Goal: Information Seeking & Learning: Learn about a topic

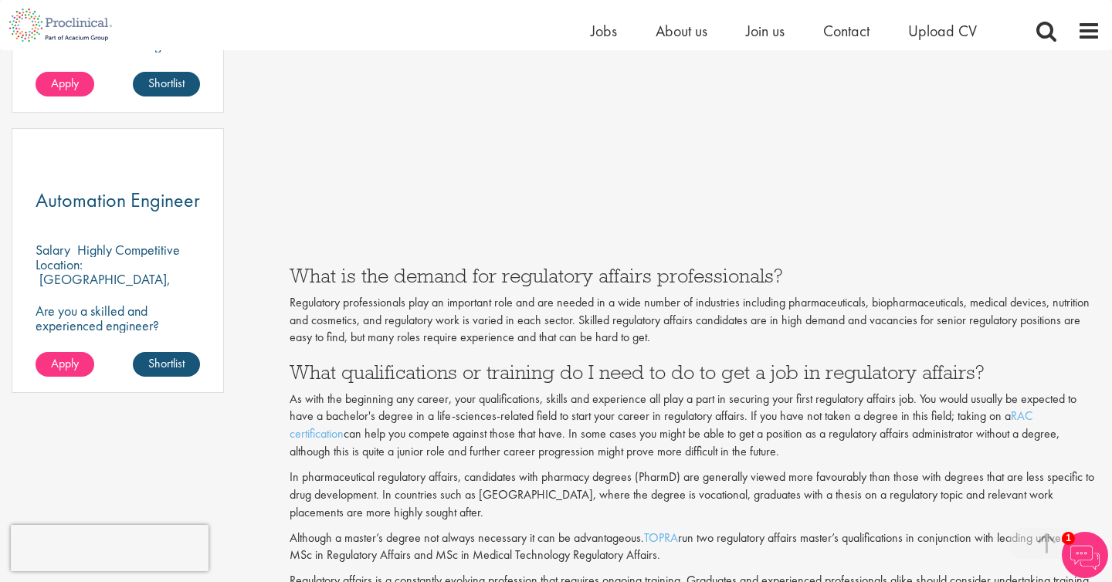
scroll to position [1082, 0]
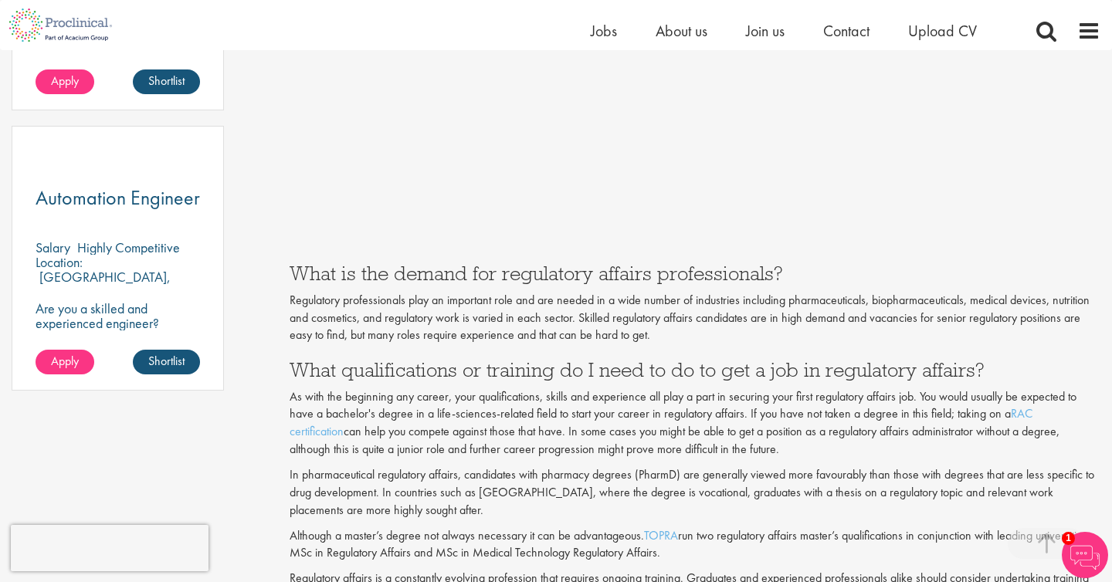
click at [955, 266] on h3 "What is the demand for regulatory affairs professionals?" at bounding box center [694, 273] width 810 height 20
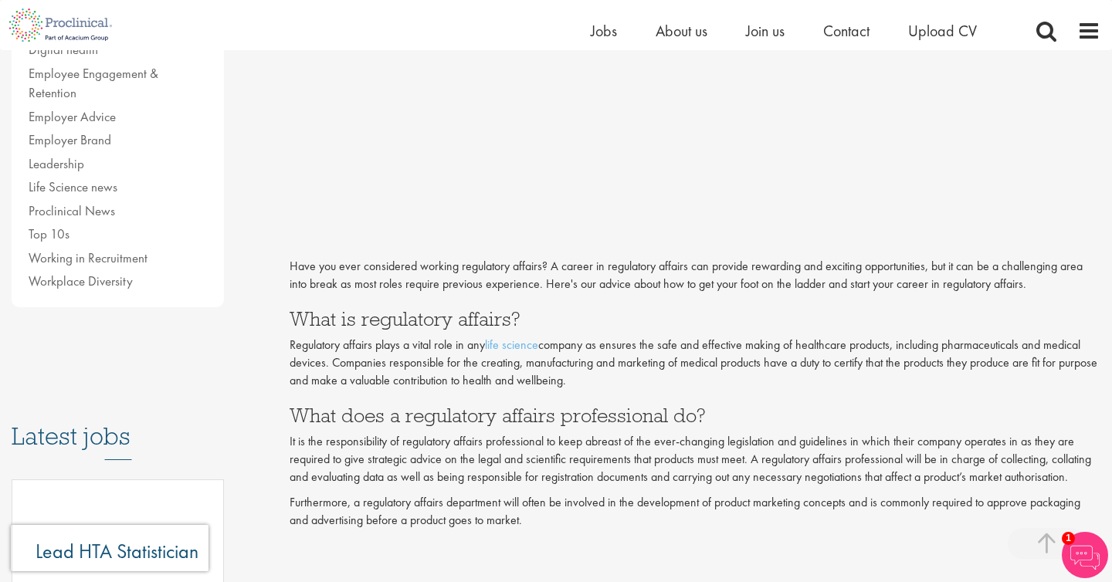
scroll to position [454, 0]
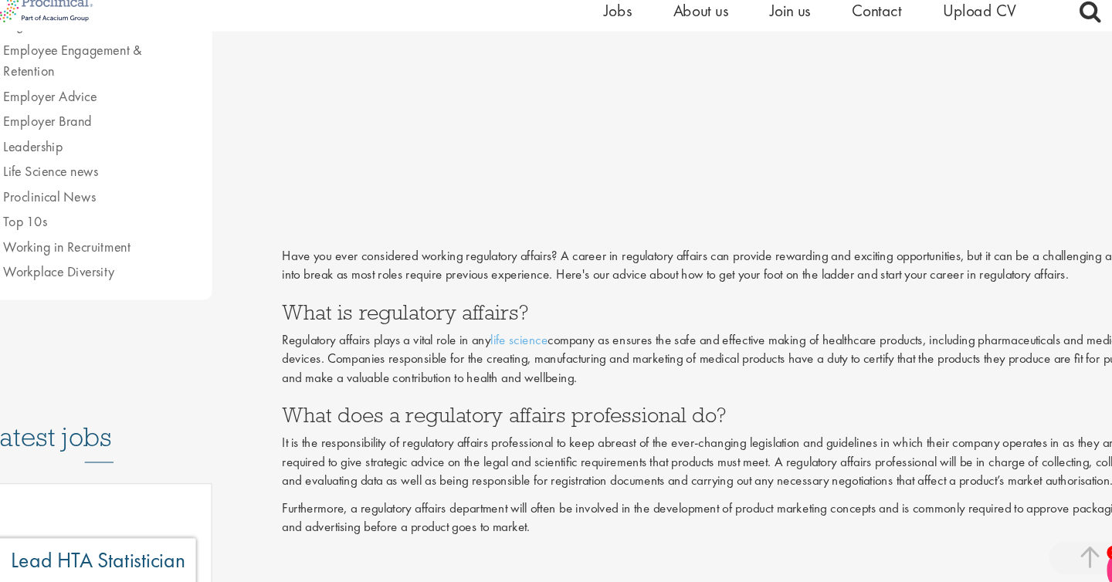
click at [386, 354] on p "Regulatory affairs plays a vital role in any life science company as ensures th…" at bounding box center [694, 357] width 810 height 53
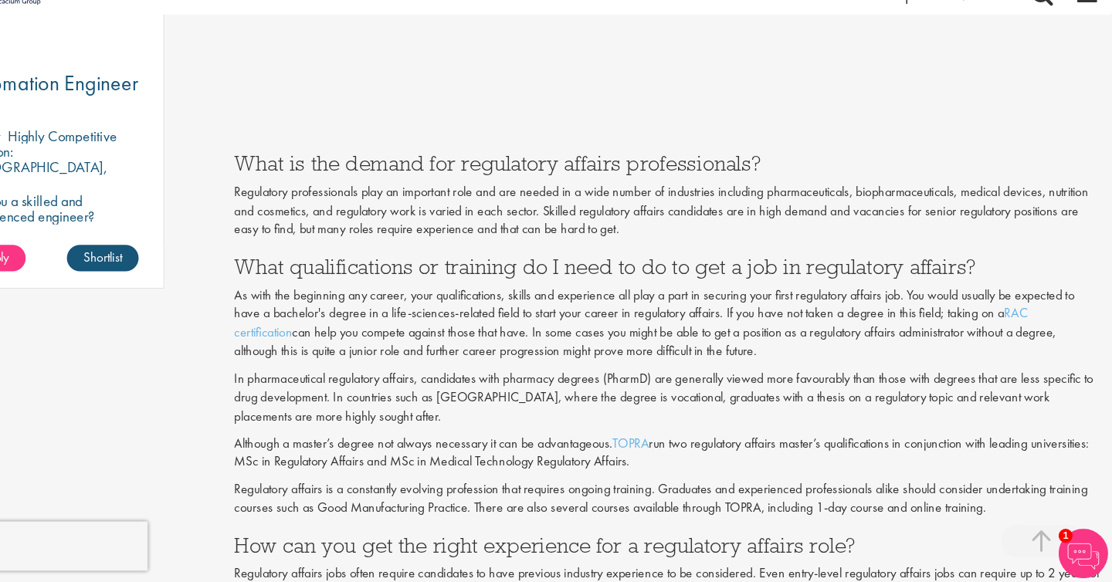
scroll to position [1170, 0]
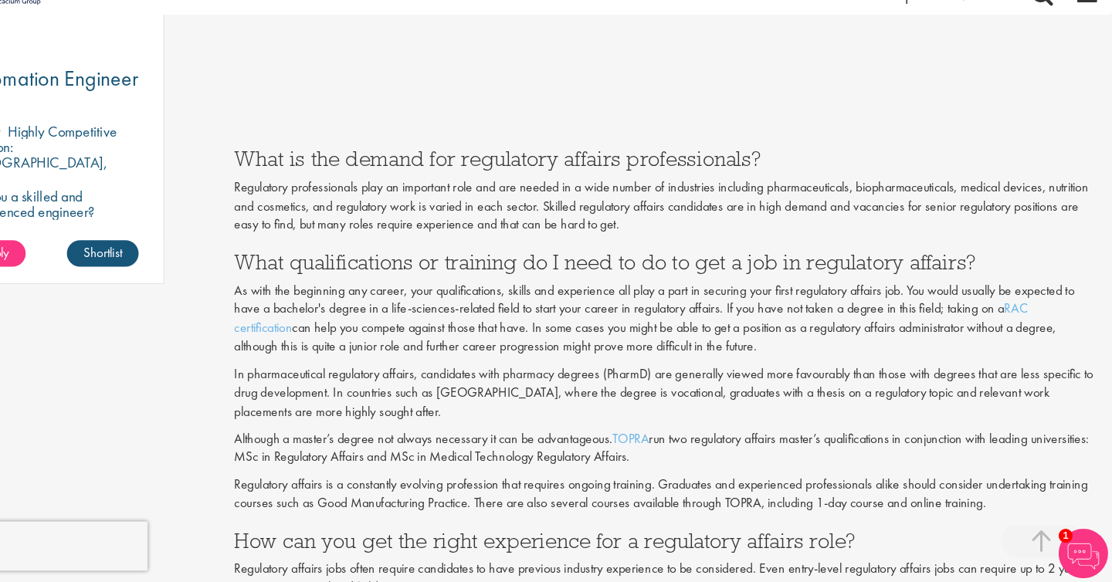
click at [885, 459] on p "Although a master’s degree not always necessary it can be advantageous. TOPRA r…" at bounding box center [694, 457] width 810 height 36
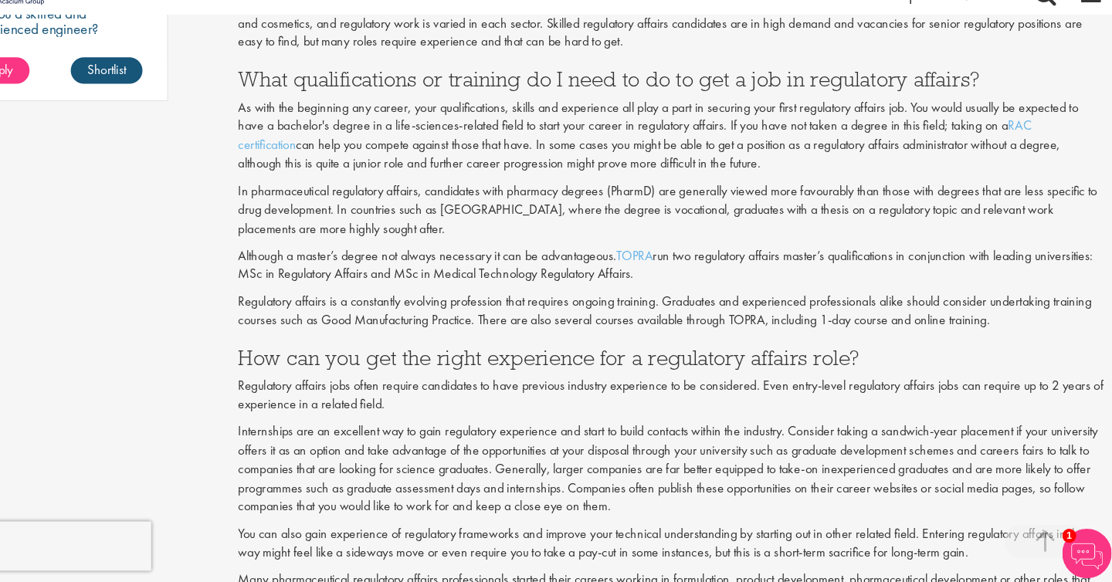
scroll to position [1344, 0]
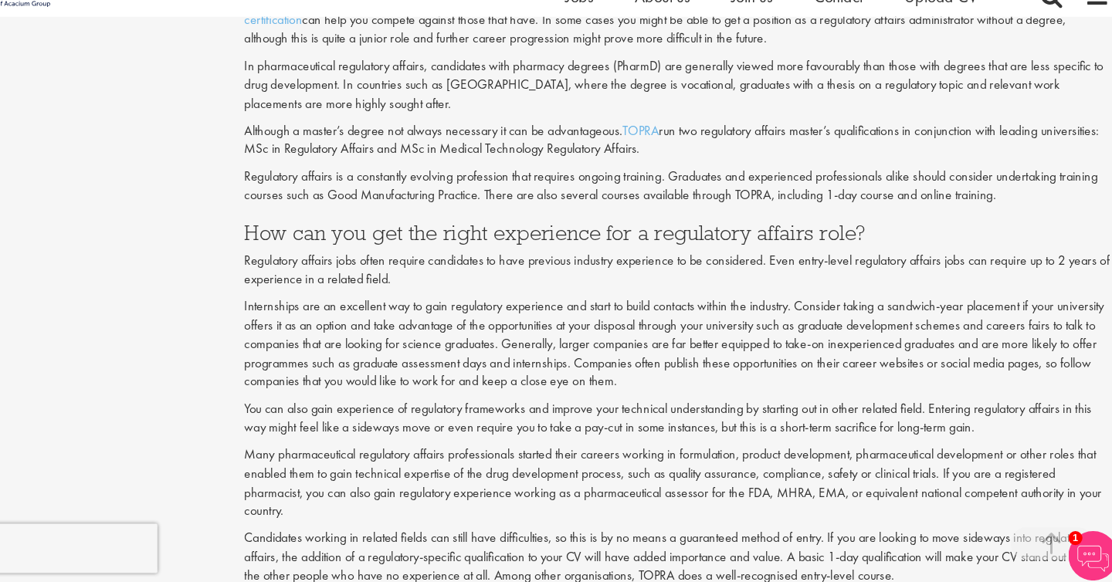
scroll to position [1461, 0]
click at [702, 259] on h3 "How can you get the right experience for a regulatory affairs role?" at bounding box center [694, 252] width 810 height 20
click at [678, 251] on h3 "How can you get the right experience for a regulatory affairs role?" at bounding box center [694, 252] width 810 height 20
click at [677, 251] on h3 "How can you get the right experience for a regulatory affairs role?" at bounding box center [694, 252] width 810 height 20
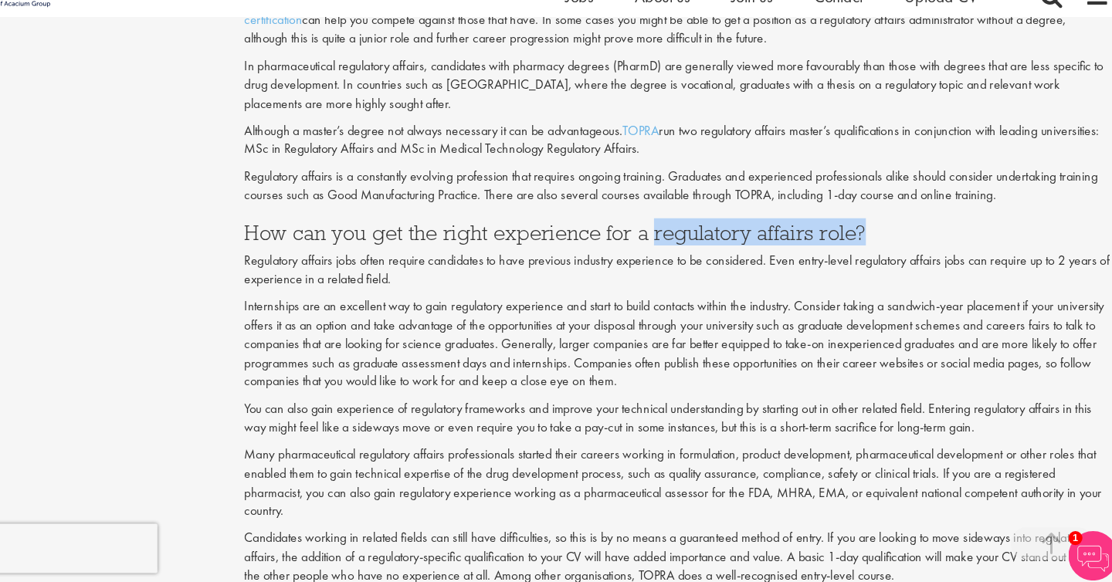
drag, startPoint x: 672, startPoint y: 250, endPoint x: 871, endPoint y: 256, distance: 199.2
click at [871, 256] on h3 "How can you get the right experience for a regulatory affairs role?" at bounding box center [694, 252] width 810 height 20
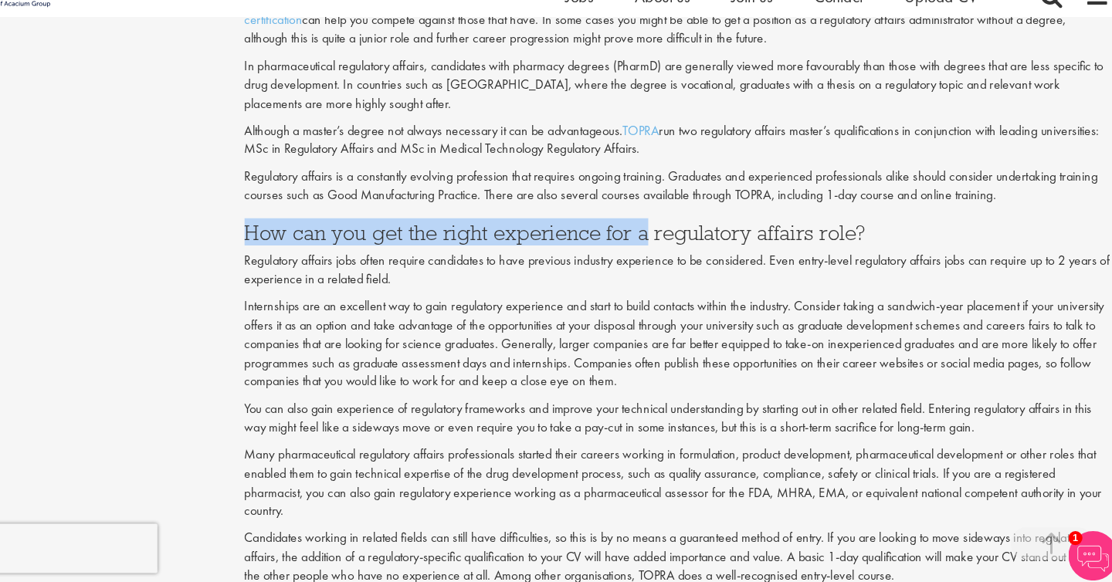
drag, startPoint x: 289, startPoint y: 247, endPoint x: 666, endPoint y: 242, distance: 377.5
click at [666, 242] on h3 "How can you get the right experience for a regulatory affairs role?" at bounding box center [694, 252] width 810 height 20
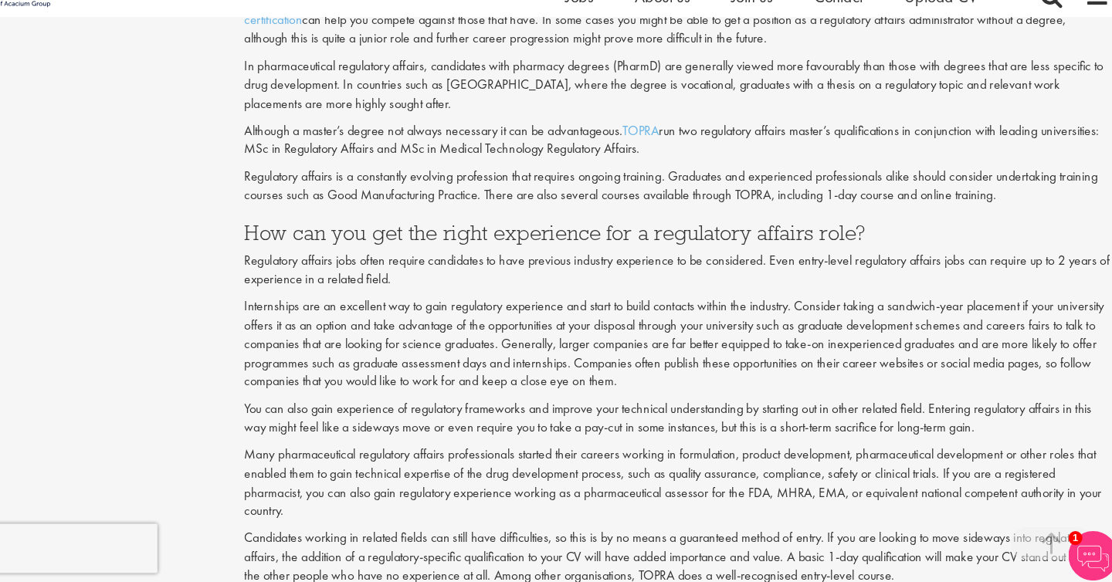
click at [666, 244] on h3 "How can you get the right experience for a regulatory affairs role?" at bounding box center [694, 252] width 810 height 20
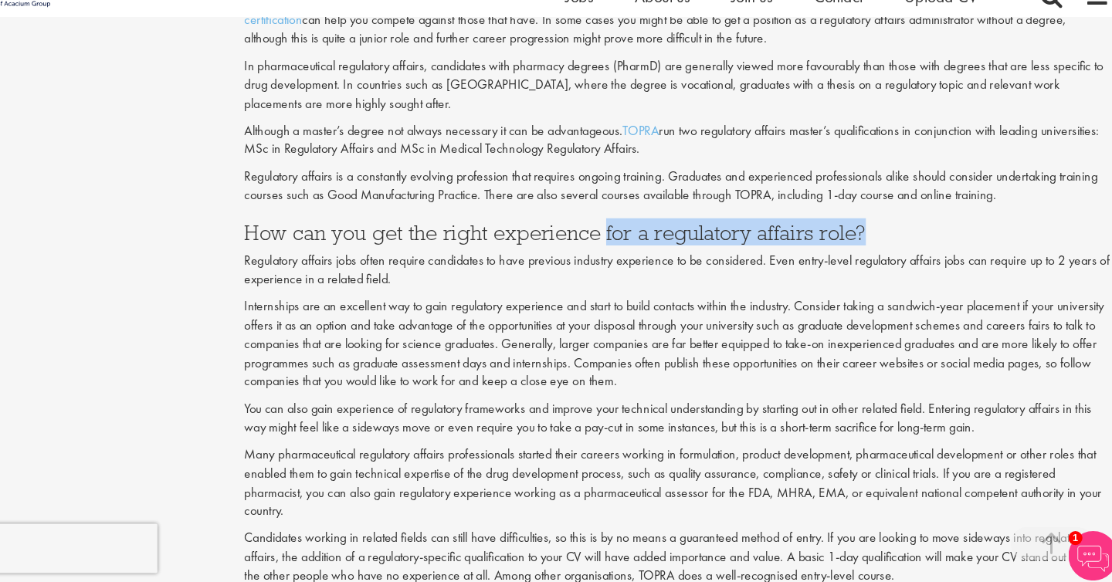
drag, startPoint x: 630, startPoint y: 252, endPoint x: 892, endPoint y: 249, distance: 262.5
click at [893, 249] on h3 "How can you get the right experience for a regulatory affairs role?" at bounding box center [694, 252] width 810 height 20
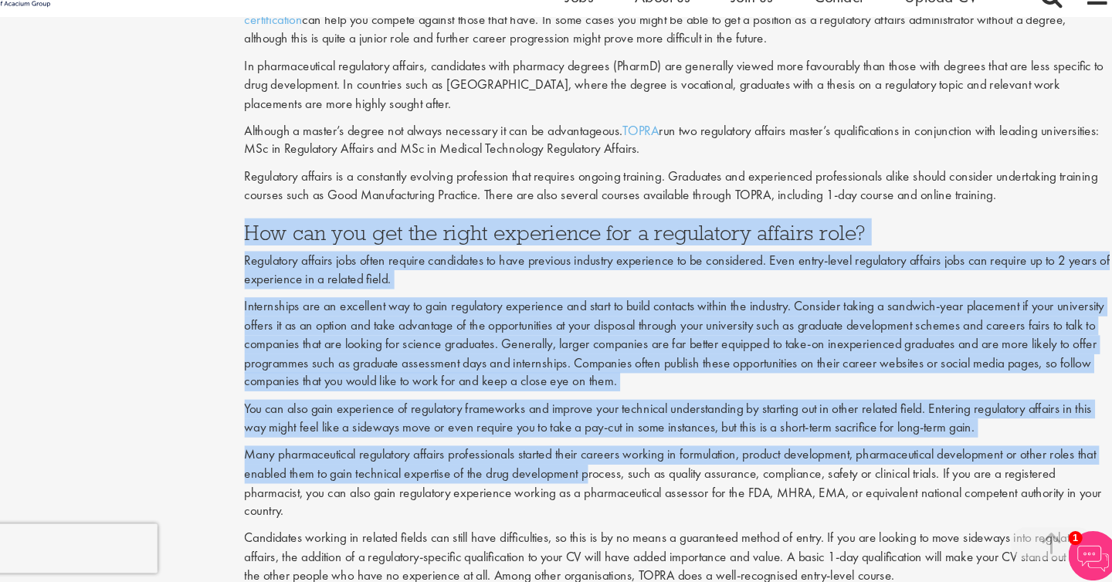
drag, startPoint x: 293, startPoint y: 252, endPoint x: 590, endPoint y: 390, distance: 327.7
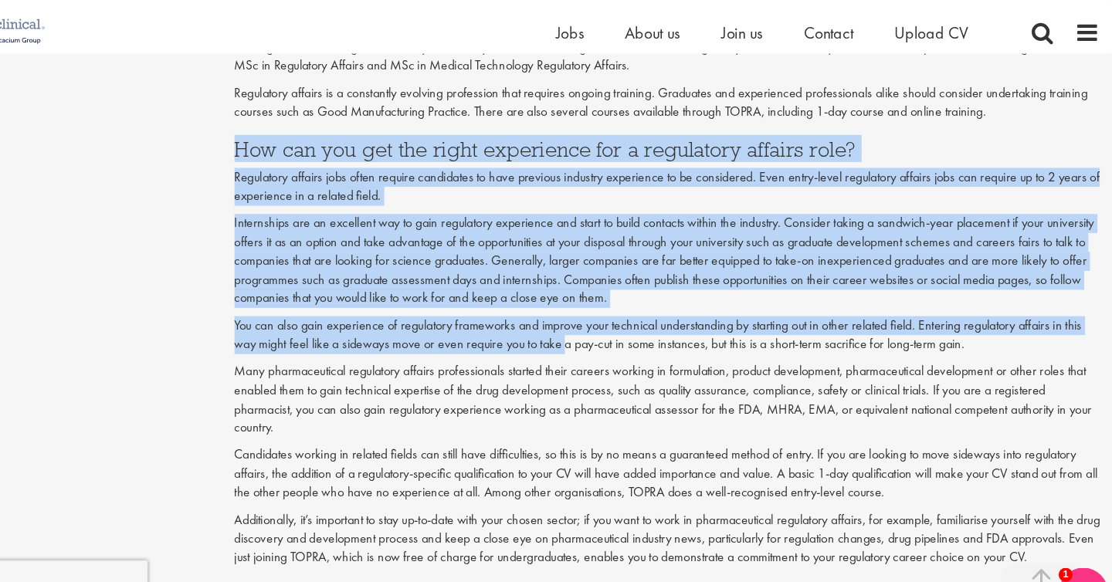
scroll to position [1573, 0]
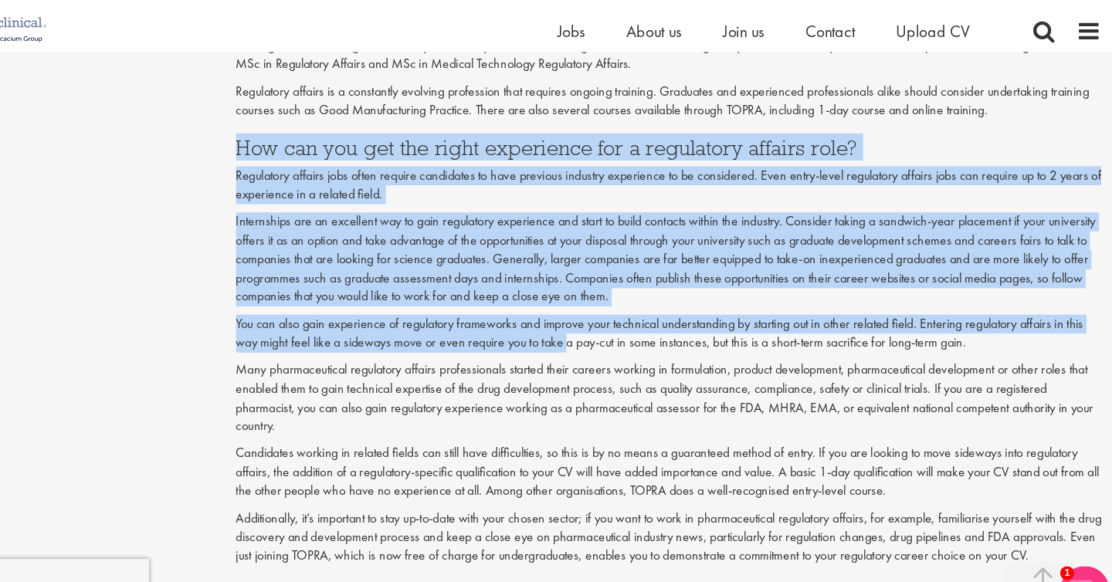
click at [574, 270] on p "Internships are an excellent way to gain regulatory experience and start to bui…" at bounding box center [694, 245] width 810 height 88
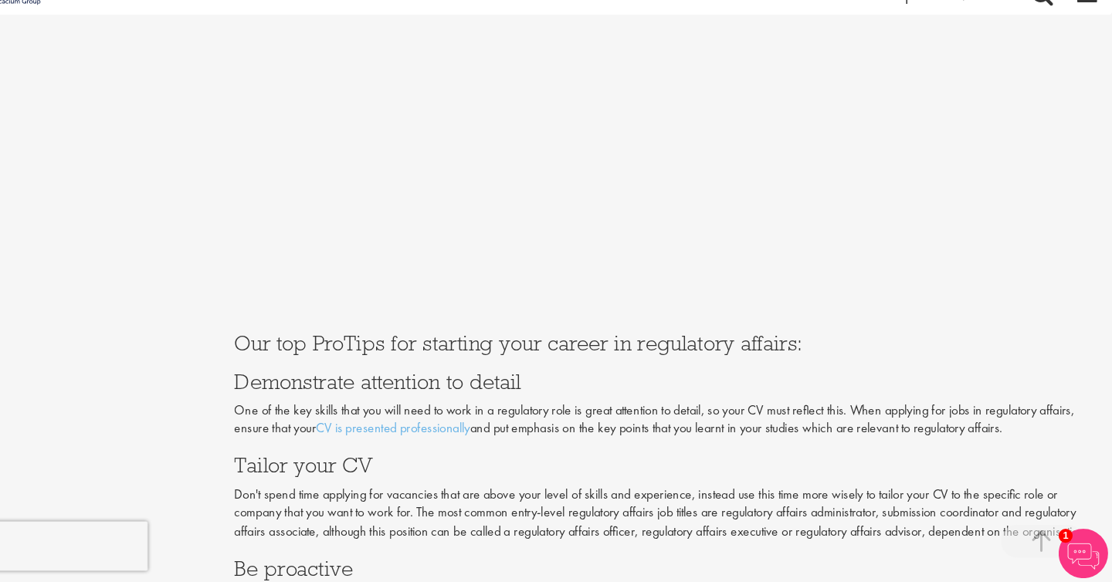
scroll to position [2837, 0]
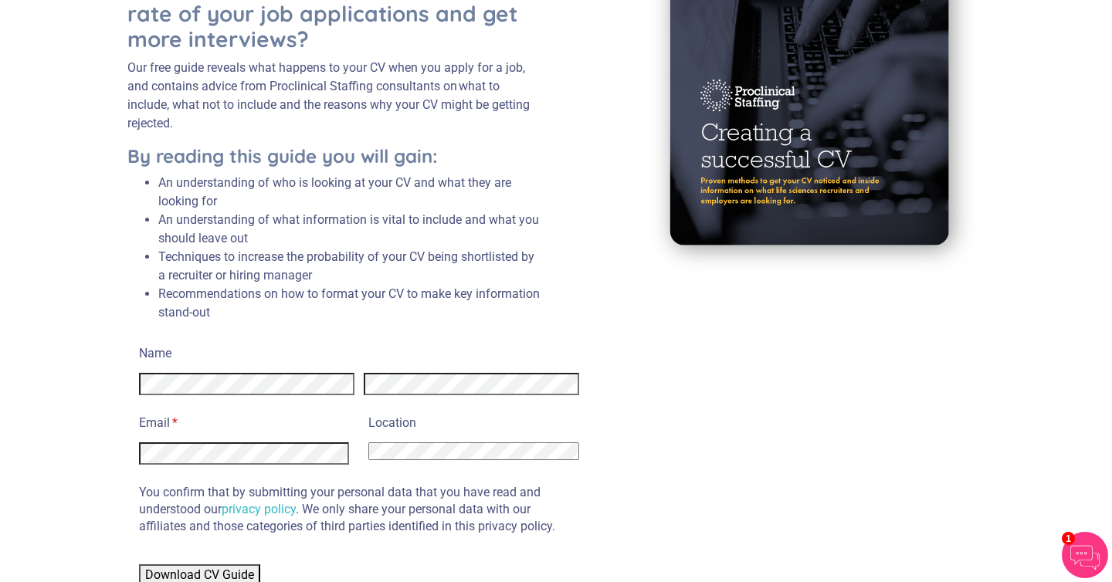
scroll to position [283, 0]
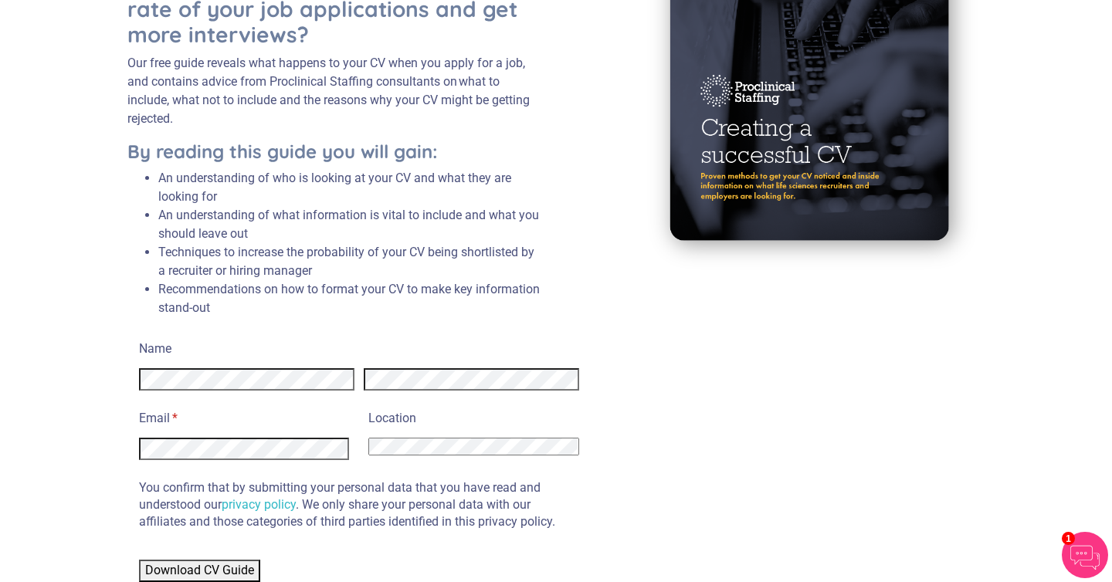
select select "[GEOGRAPHIC_DATA]"
click at [363, 496] on p "You confirm that by submitting your personal data that you have read and unders…" at bounding box center [359, 505] width 440 height 52
click at [249, 564] on span "Download CV Guide" at bounding box center [199, 570] width 109 height 15
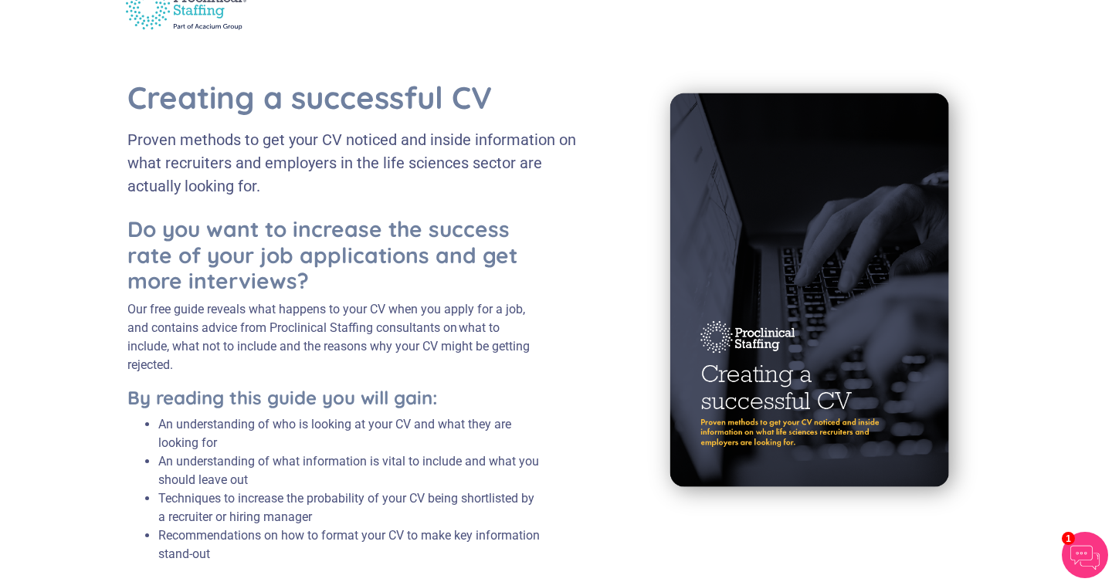
scroll to position [0, 0]
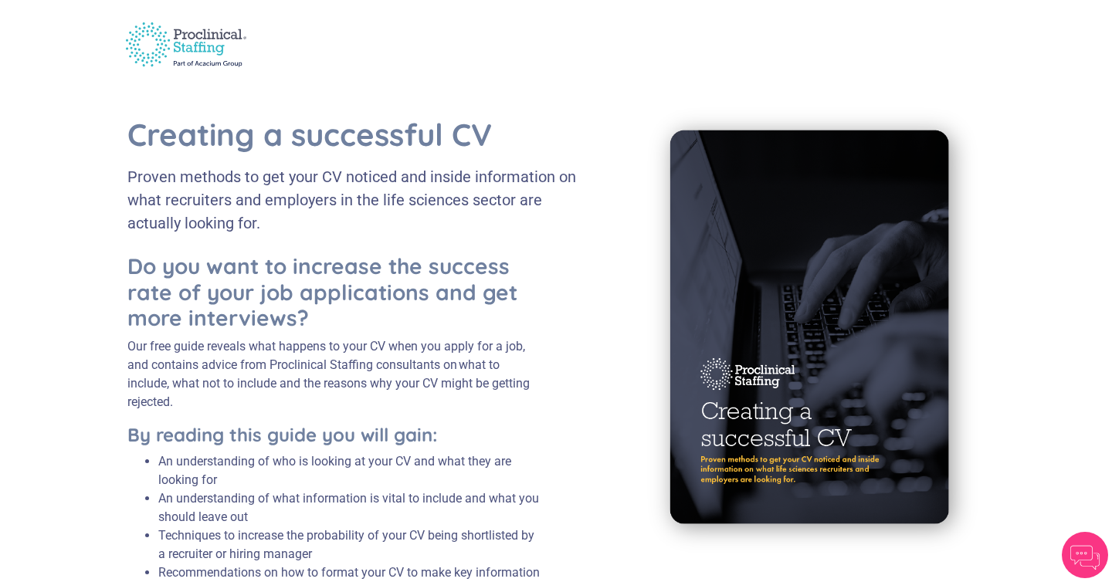
scroll to position [283, 0]
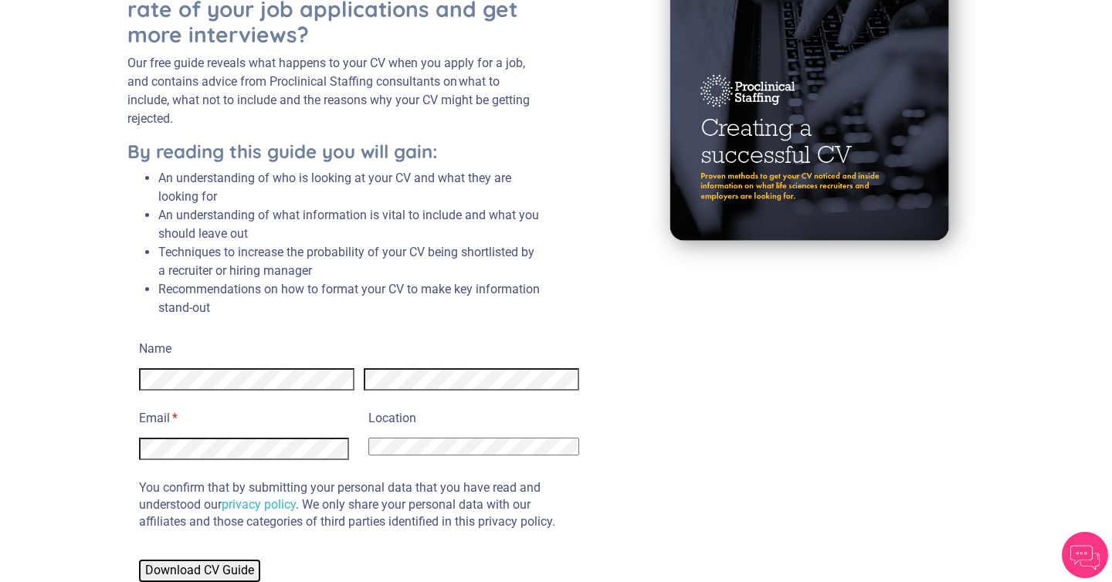
click at [228, 570] on span "Download CV Guide" at bounding box center [199, 570] width 109 height 15
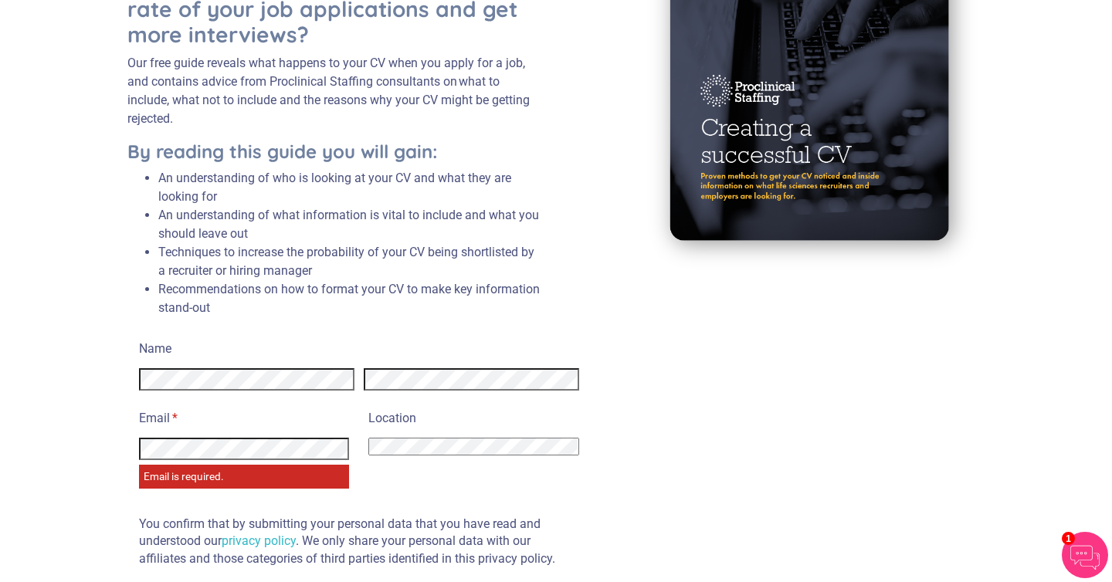
click at [582, 270] on div "Creating a successful CV Proven methods to get your CV noticed and inside infor…" at bounding box center [372, 84] width 490 height 503
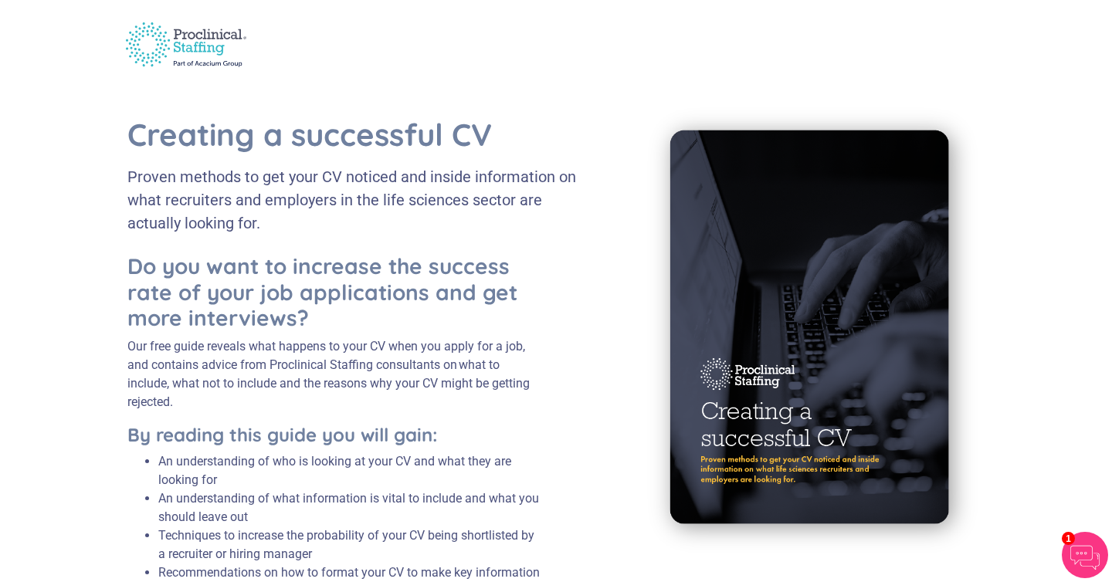
click at [195, 38] on img at bounding box center [186, 44] width 140 height 62
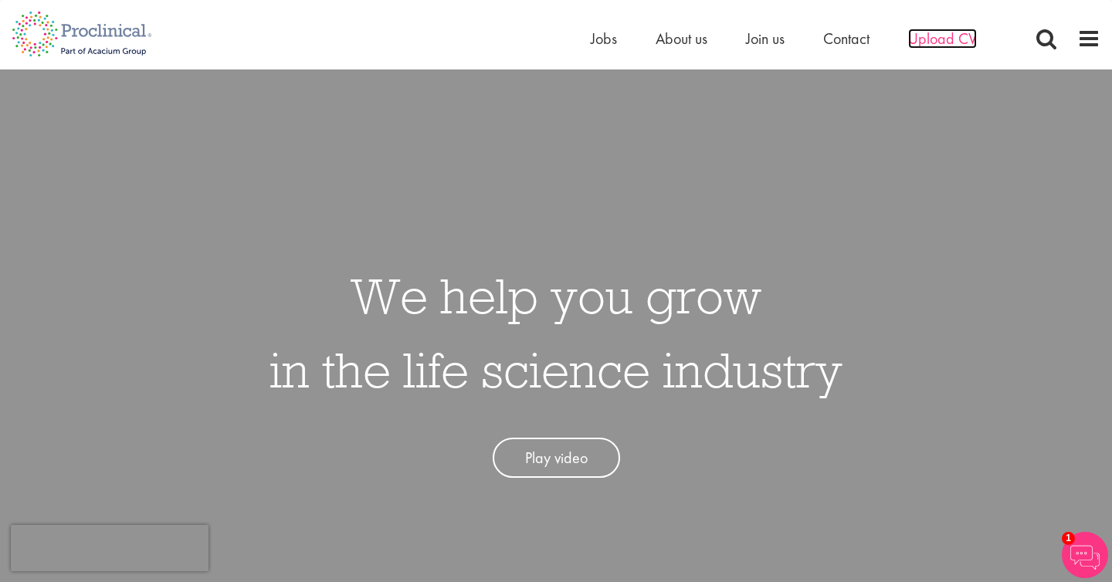
click at [932, 33] on span "Upload CV" at bounding box center [942, 39] width 69 height 20
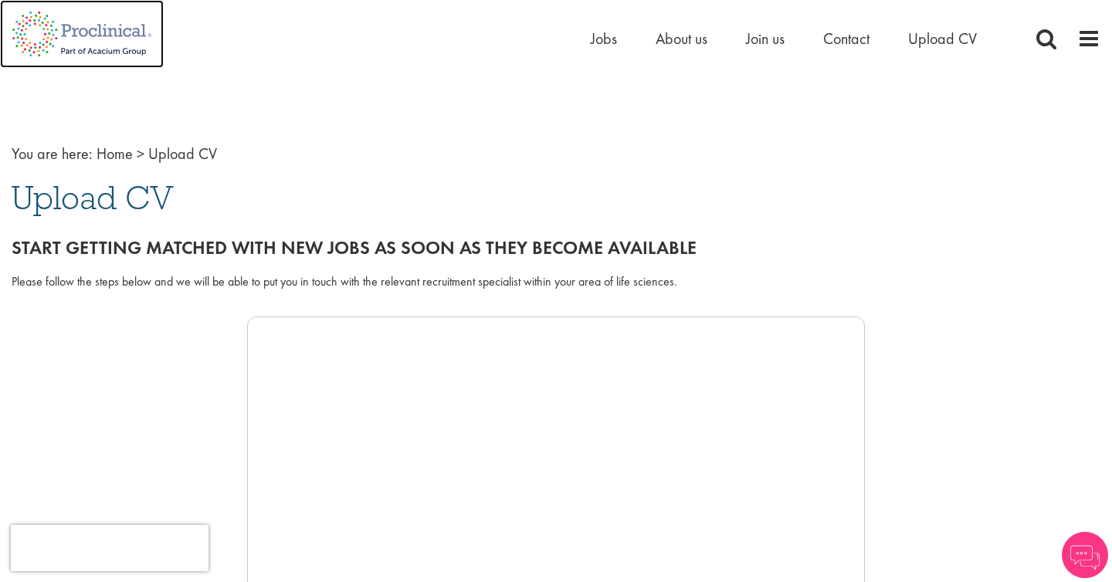
click at [83, 21] on img at bounding box center [82, 34] width 164 height 68
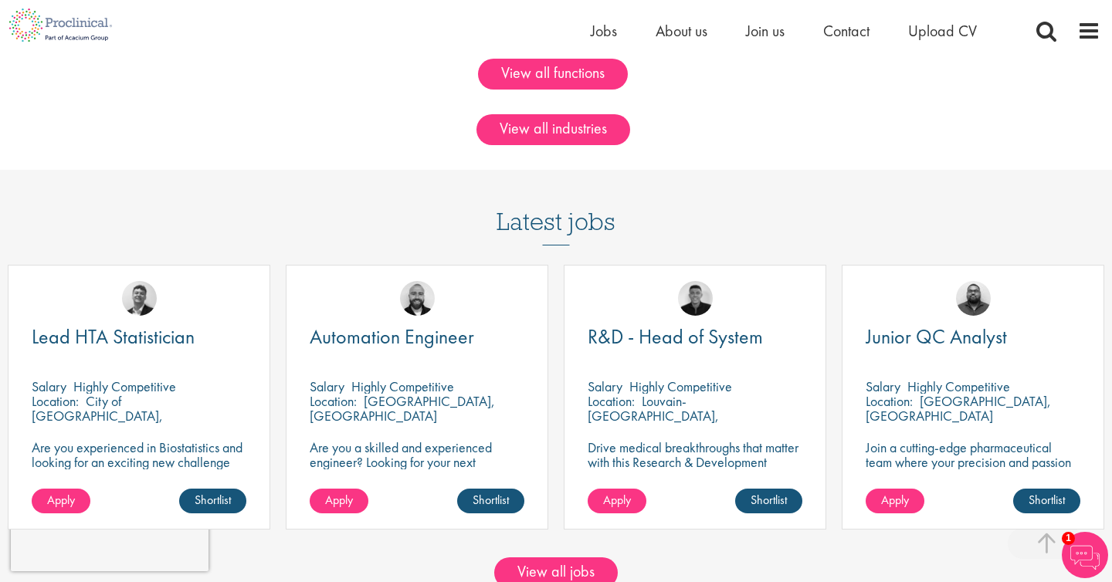
scroll to position [1170, 0]
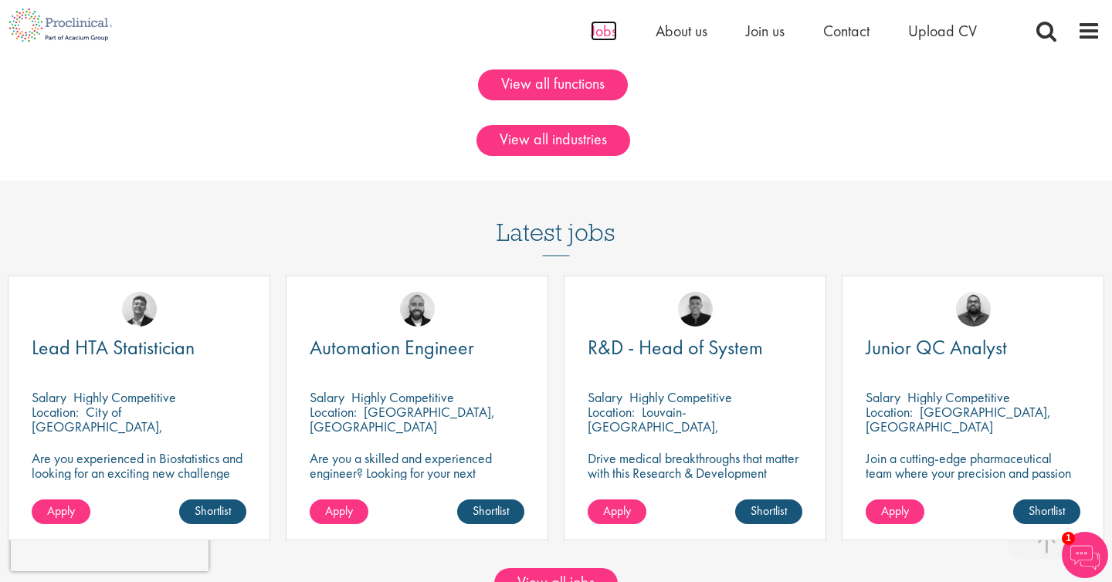
click at [595, 28] on span "Jobs" at bounding box center [603, 31] width 26 height 20
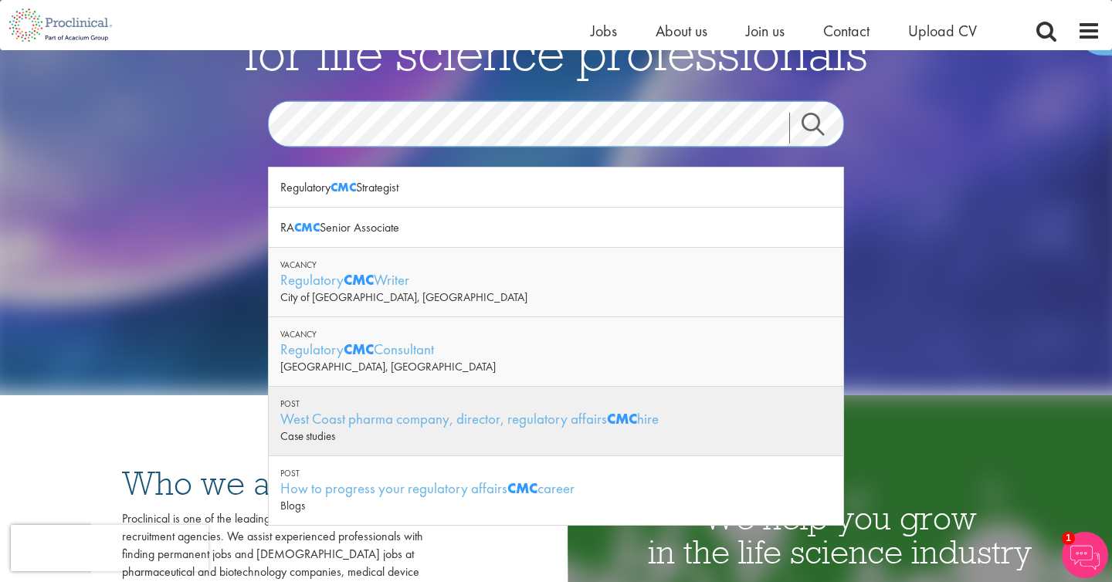
scroll to position [161, 0]
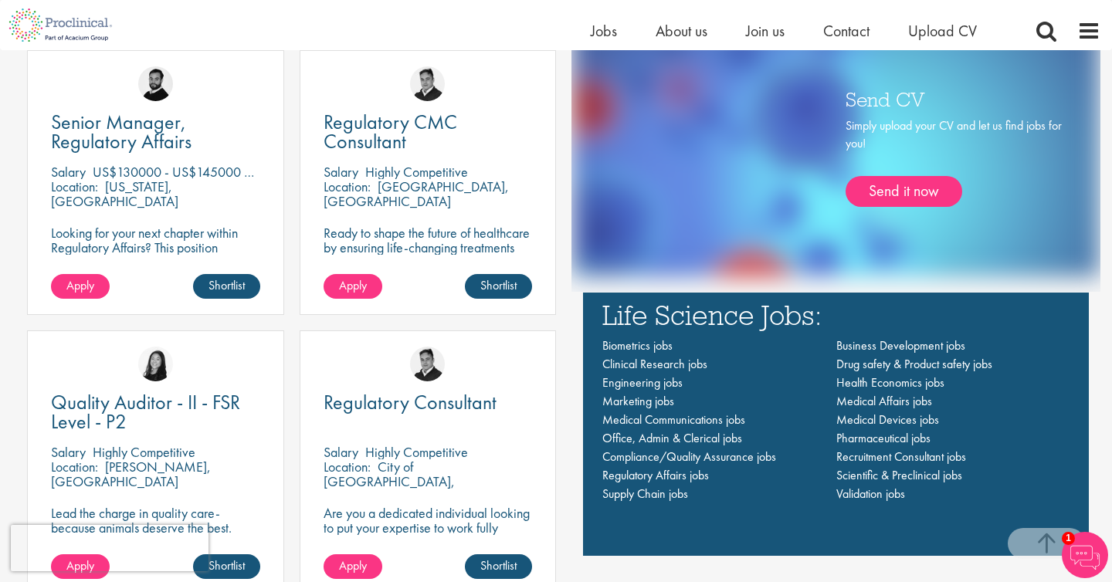
scroll to position [991, 0]
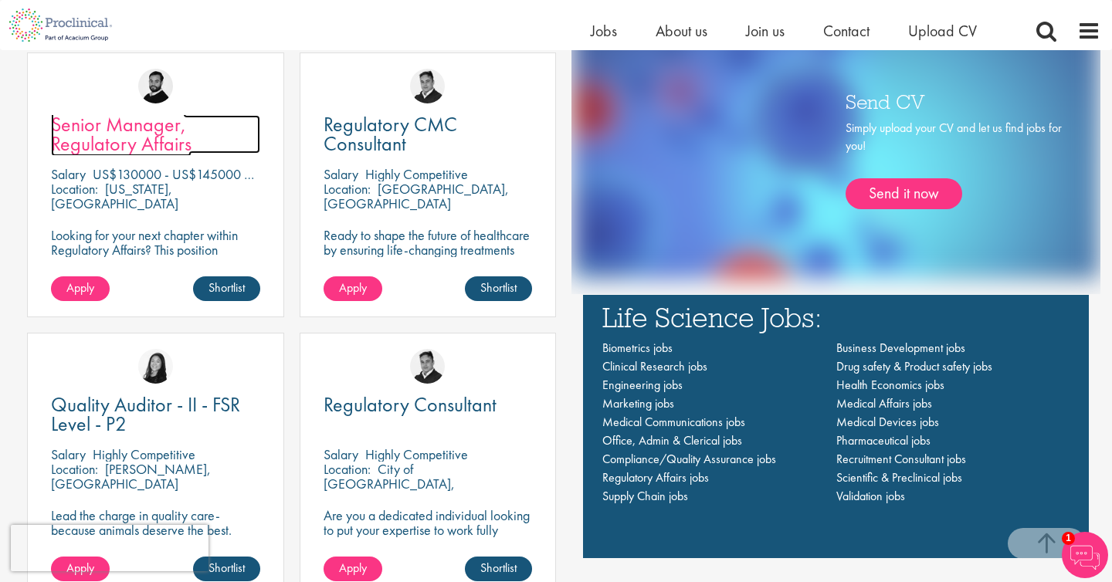
click at [144, 147] on span "Senior Manager, Regulatory Affairs" at bounding box center [121, 134] width 140 height 46
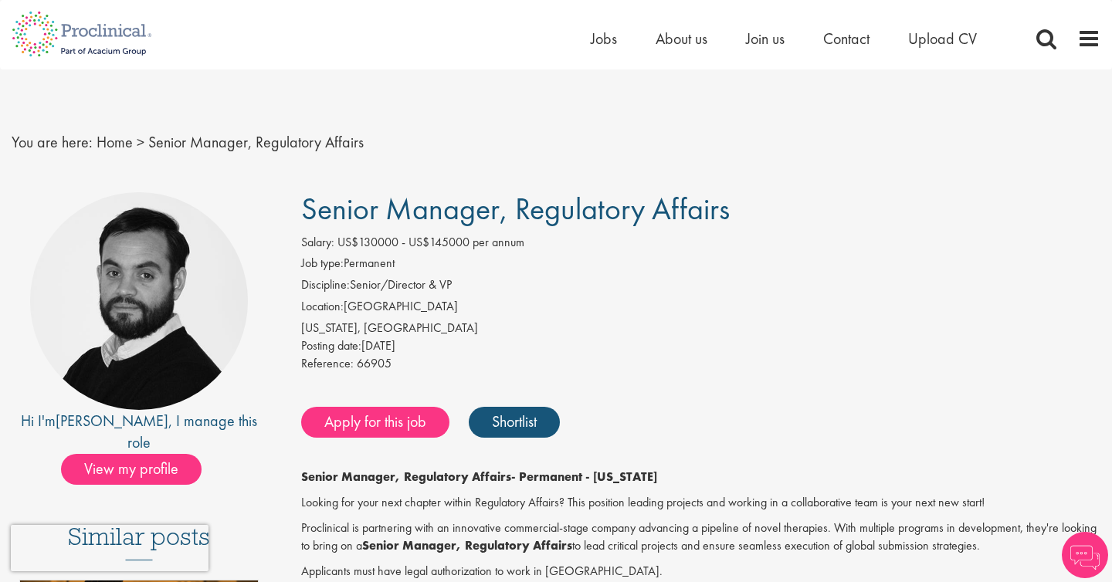
click at [303, 356] on label "Reference:" at bounding box center [327, 364] width 52 height 18
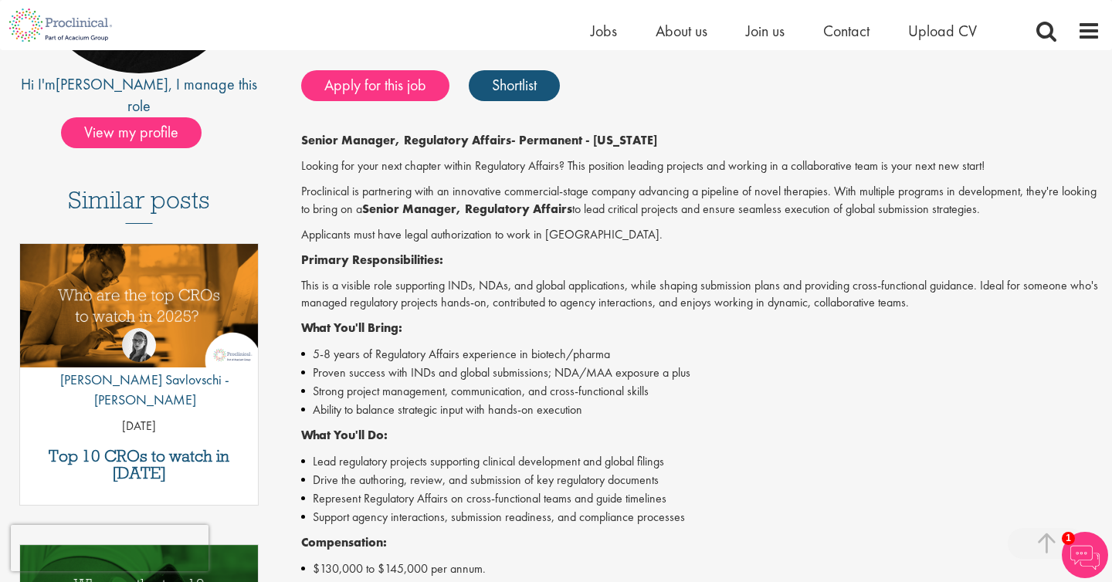
scroll to position [239, 0]
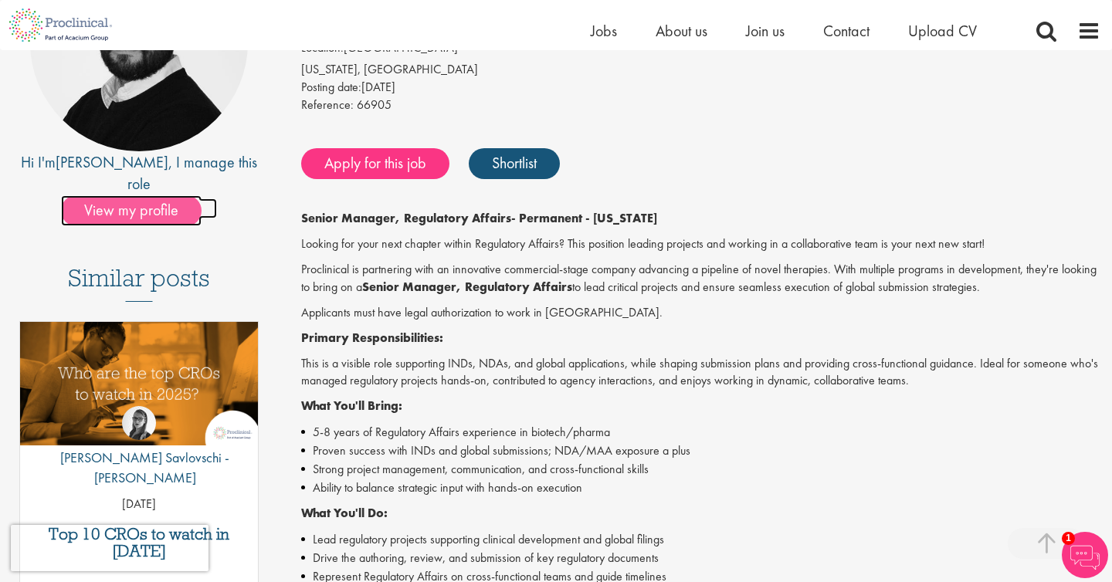
click at [164, 201] on span "View my profile" at bounding box center [131, 210] width 140 height 31
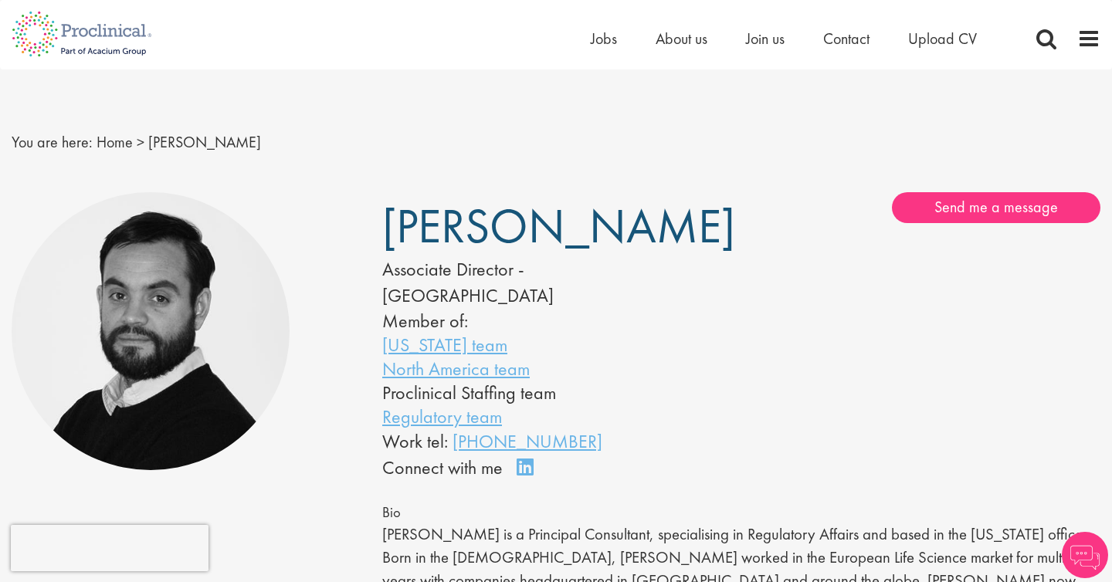
click at [310, 439] on div at bounding box center [185, 331] width 347 height 278
click at [127, 33] on img at bounding box center [82, 34] width 164 height 68
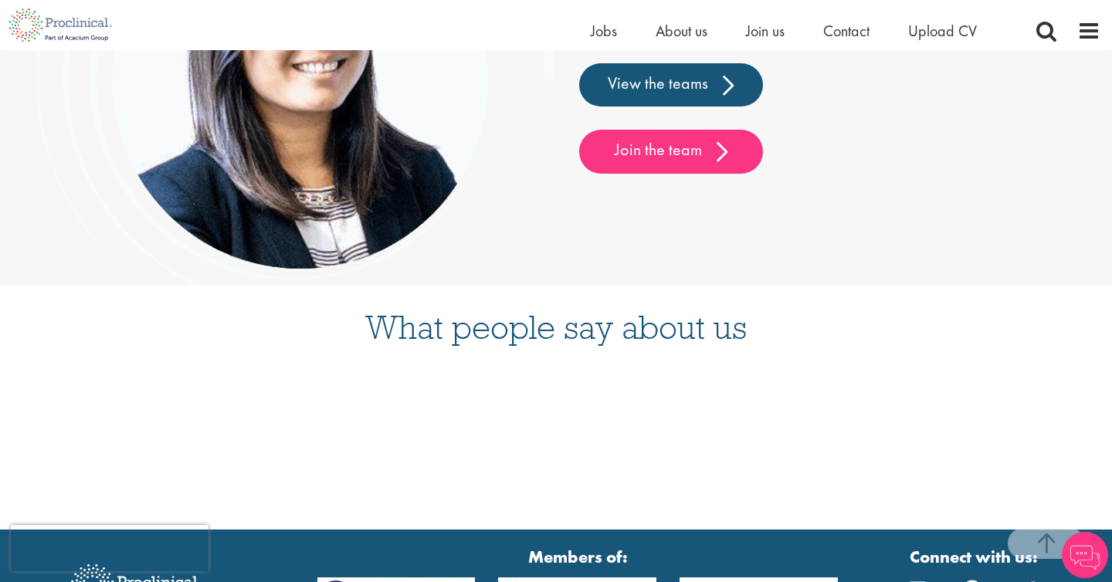
scroll to position [3979, 0]
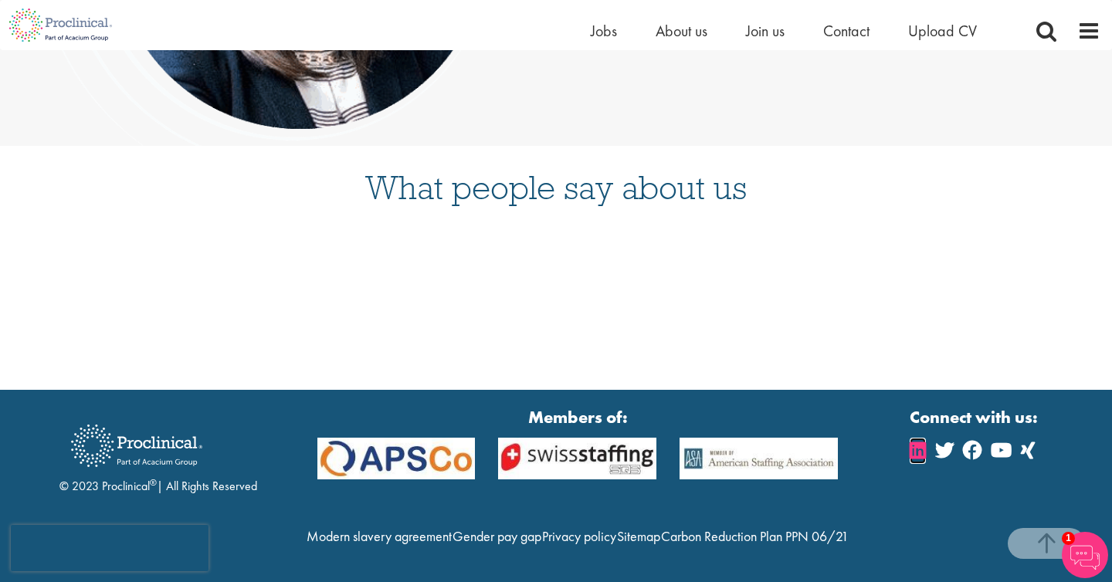
click at [923, 441] on icon at bounding box center [917, 450] width 16 height 19
